Goal: Task Accomplishment & Management: Manage account settings

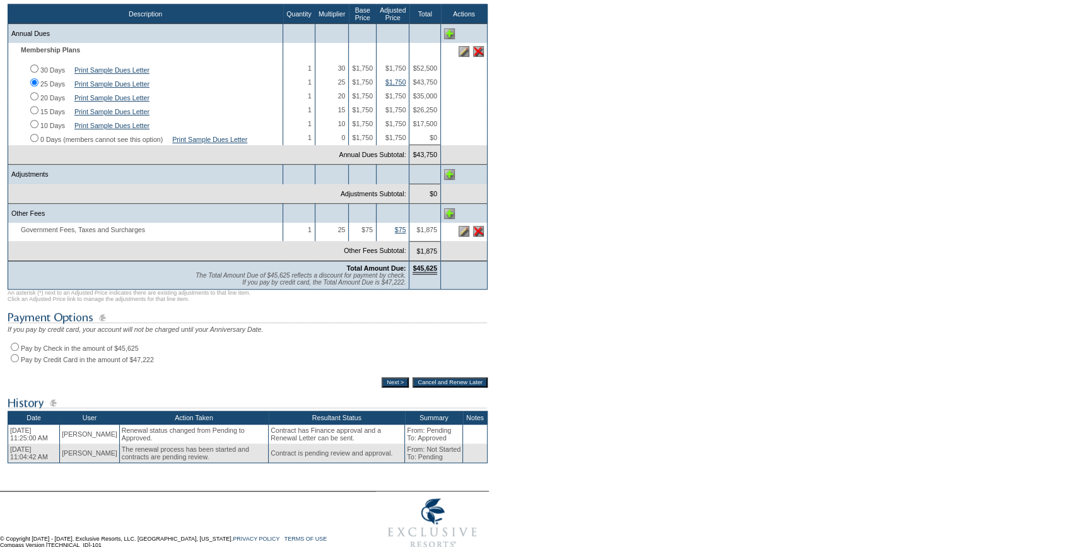
scroll to position [286, 0]
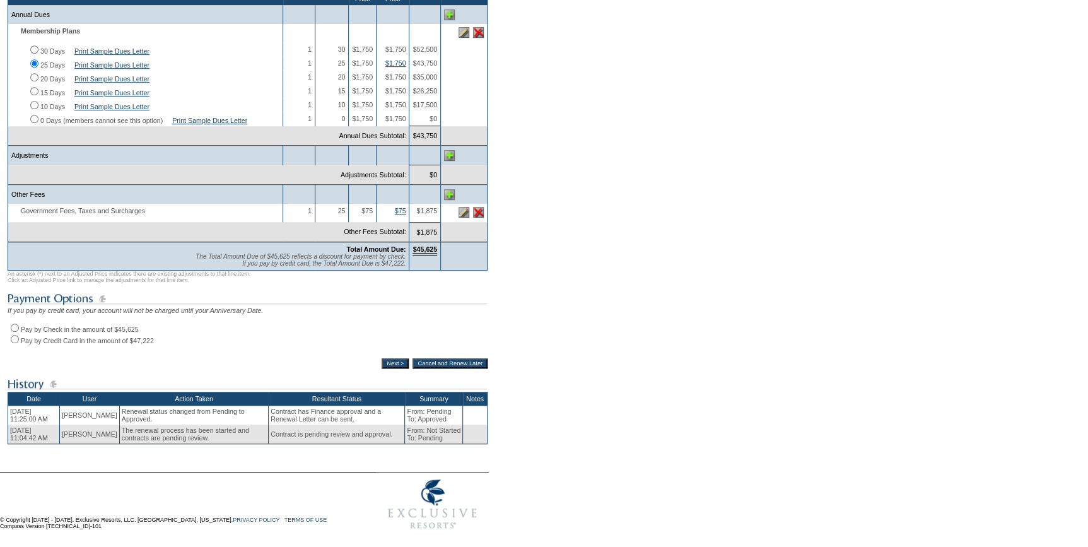
drag, startPoint x: 14, startPoint y: 339, endPoint x: 24, endPoint y: 342, distance: 10.6
click at [14, 332] on input "Pay by Check in the amount of $45,625" at bounding box center [15, 327] width 8 height 8
radio input "true"
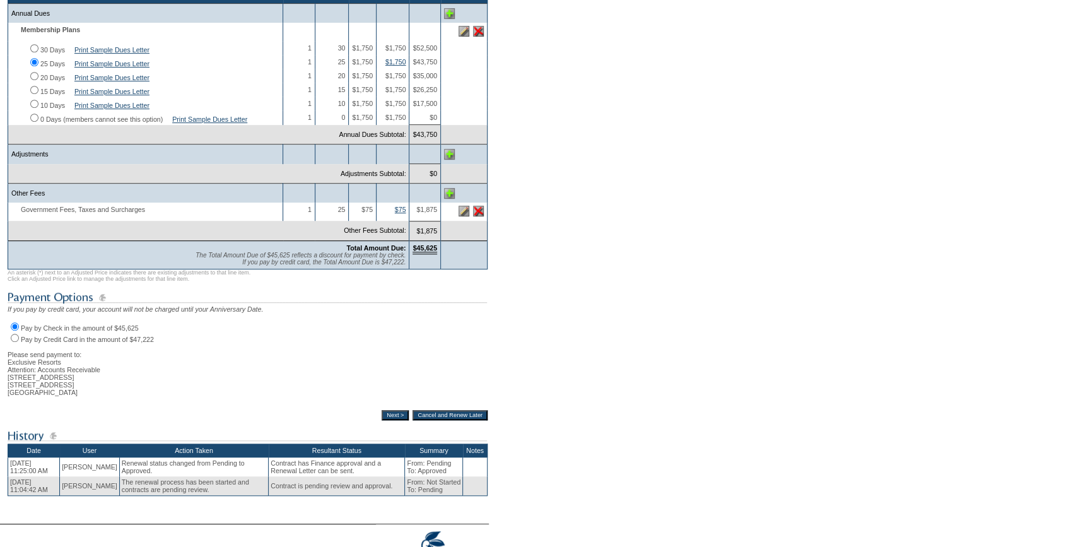
click at [386, 420] on input "Next >" at bounding box center [394, 415] width 27 height 10
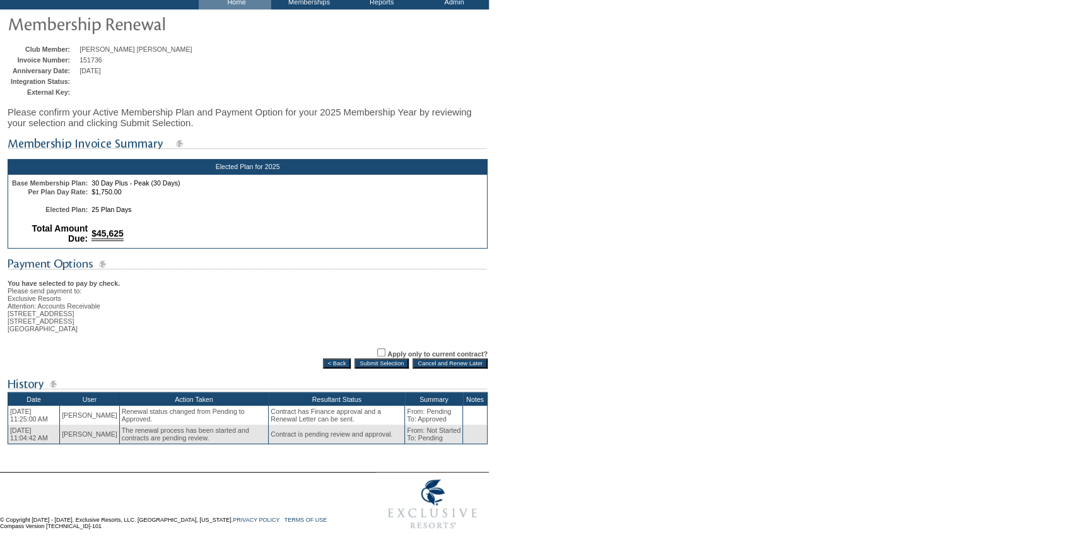
scroll to position [90, 0]
click at [383, 361] on input "Submit Selection" at bounding box center [381, 363] width 54 height 10
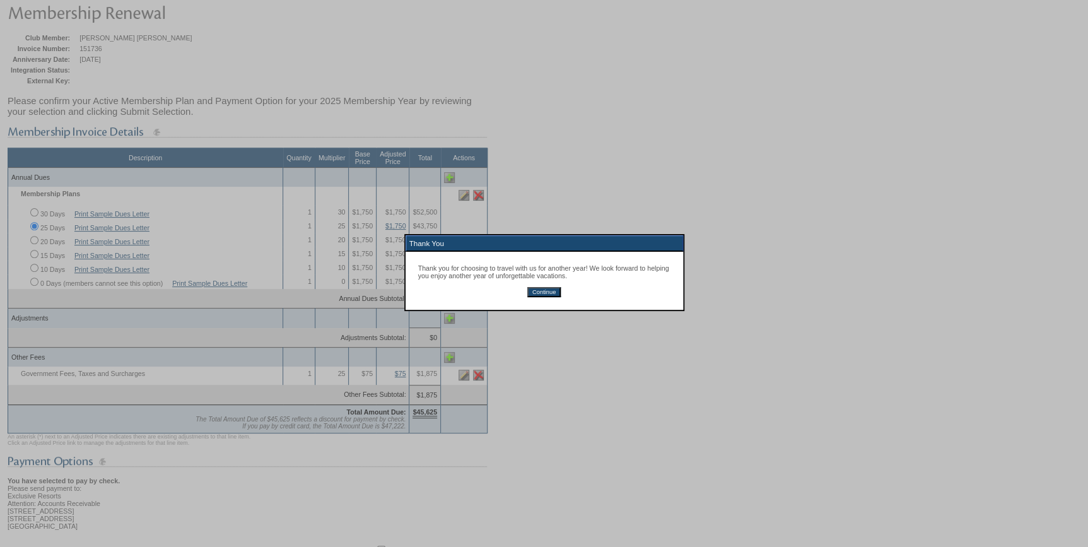
click at [532, 293] on input "Continue" at bounding box center [543, 292] width 33 height 10
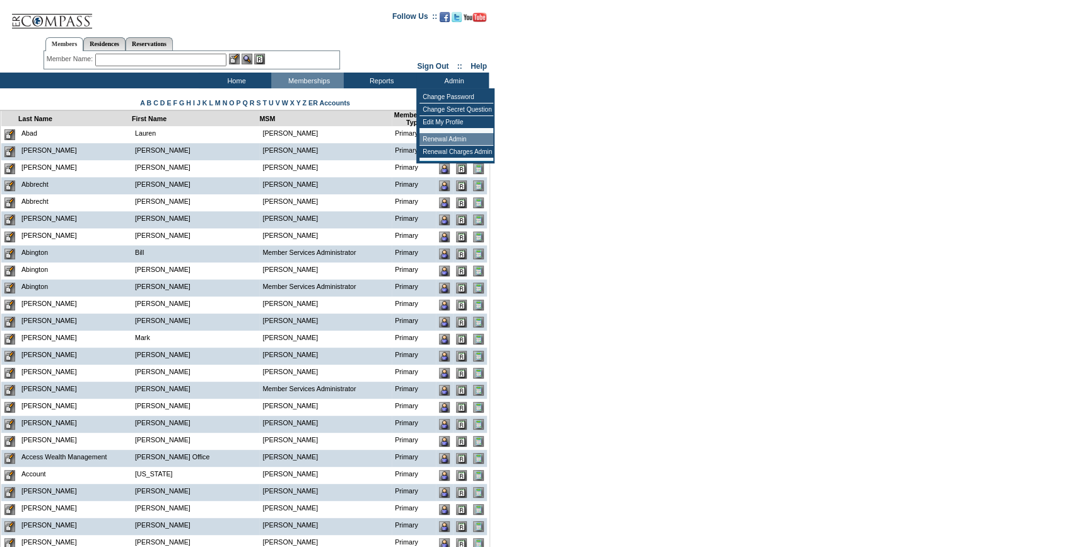
click at [447, 139] on td "Renewal Admin" at bounding box center [456, 139] width 74 height 13
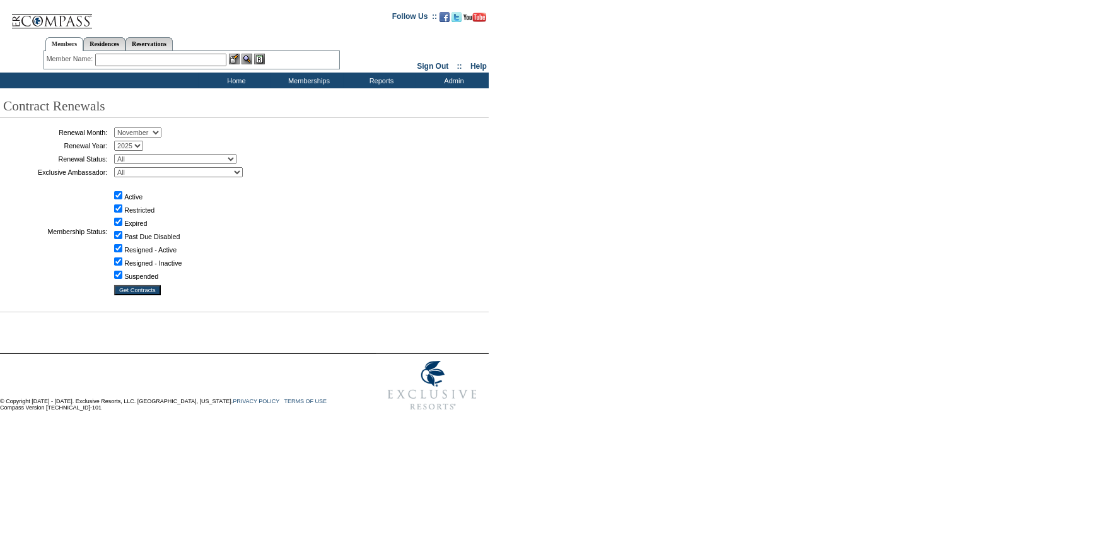
click at [157, 132] on select "January February March April May June July August September October November De…" at bounding box center [137, 132] width 47 height 10
select select "10"
click at [119, 128] on select "January February March April May June July August September October November De…" at bounding box center [137, 132] width 47 height 10
click at [158, 158] on select "All Not Started Pending Approved Election Made Election Changed No Response Man…" at bounding box center [175, 159] width 122 height 10
select select "5"
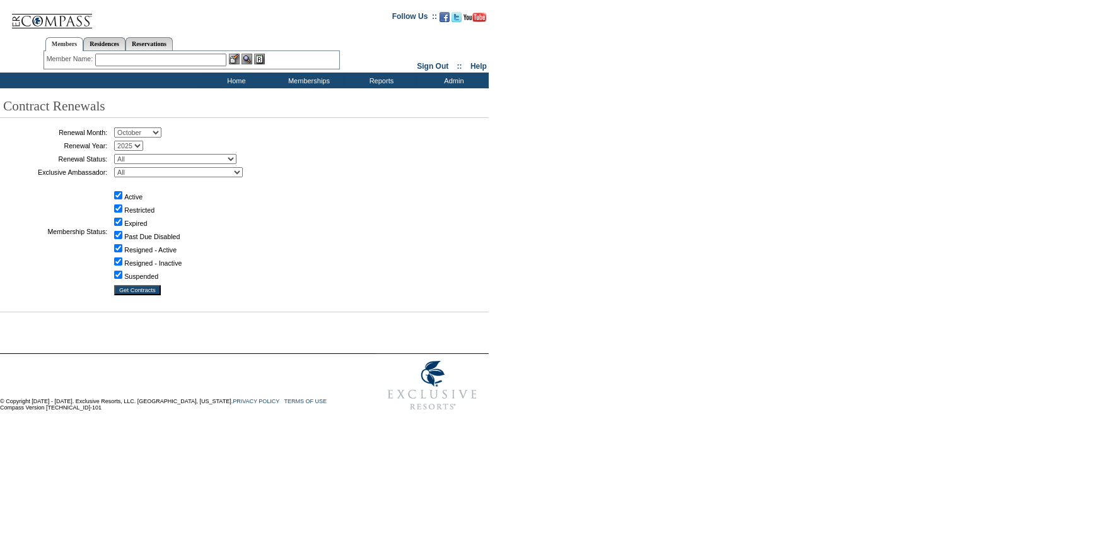
click at [119, 154] on select "All Not Started Pending Approved Election Made Election Changed No Response Man…" at bounding box center [175, 159] width 122 height 10
click at [145, 287] on input "Get Contracts" at bounding box center [137, 290] width 47 height 10
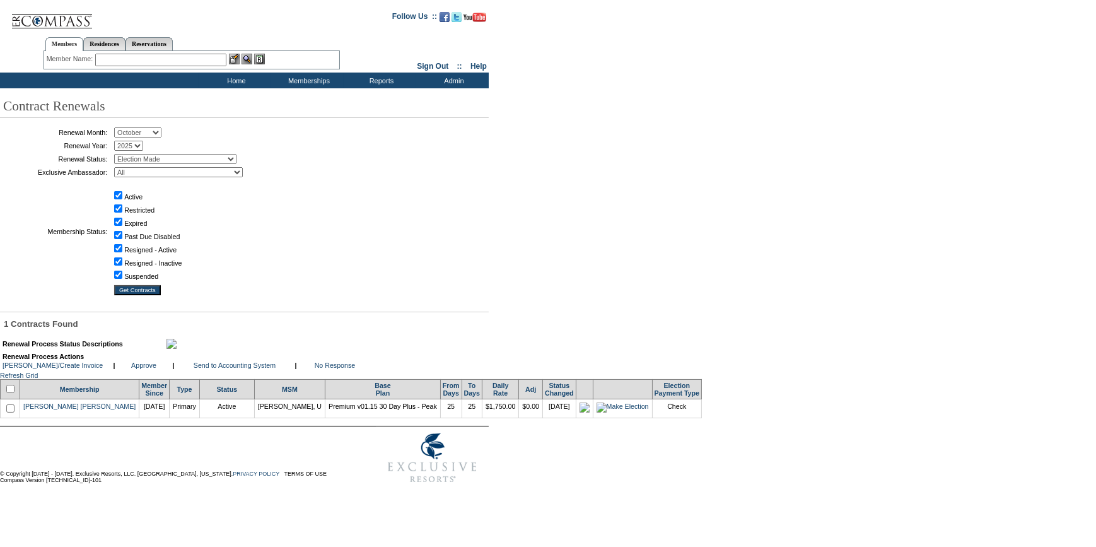
click at [15, 393] on input "checkbox" at bounding box center [10, 389] width 8 height 8
checkbox input "true"
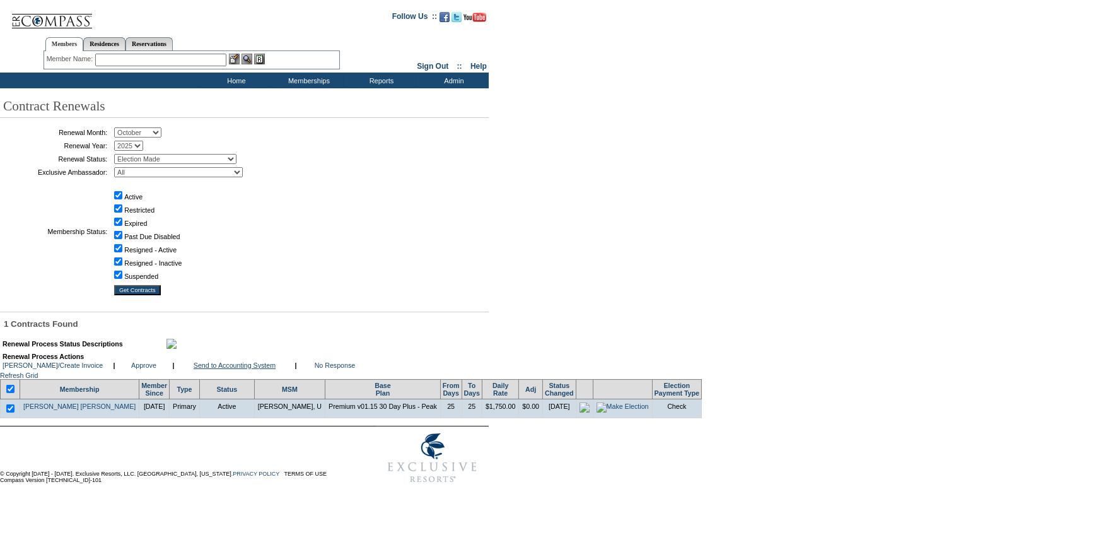
click at [211, 369] on link "Send to Accounting System" at bounding box center [235, 365] width 82 height 8
